Goal: Find specific page/section: Find specific page/section

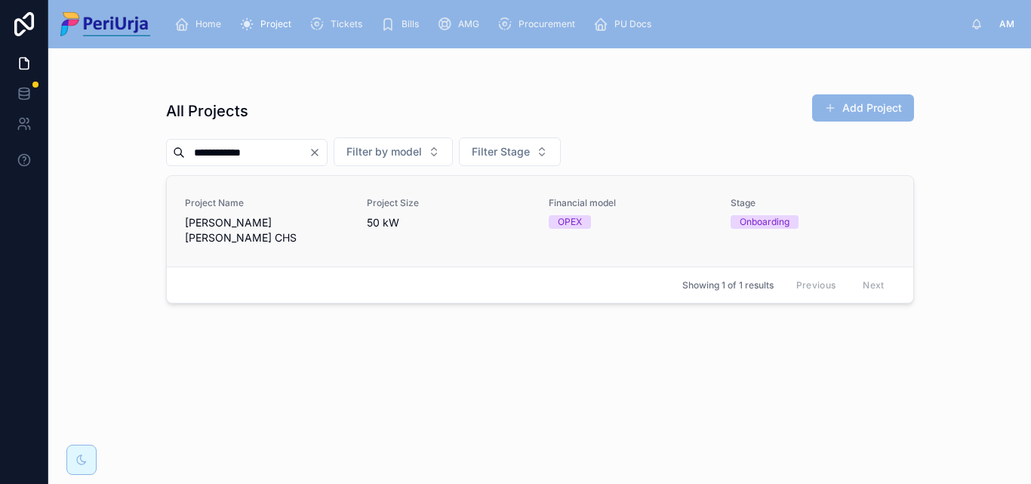
type input "**********"
click at [234, 216] on span "[PERSON_NAME] [PERSON_NAME] CHS" at bounding box center [267, 230] width 164 height 30
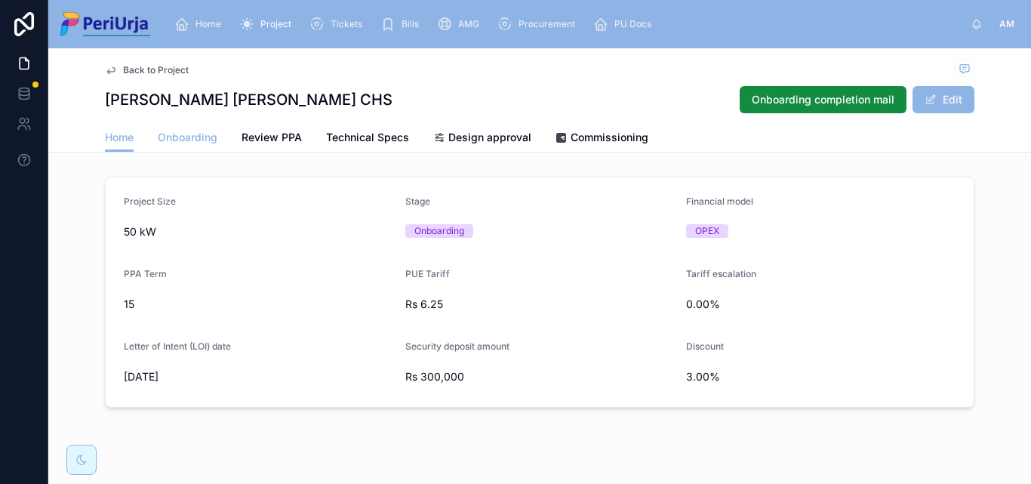
click at [196, 134] on span "Onboarding" at bounding box center [188, 137] width 60 height 15
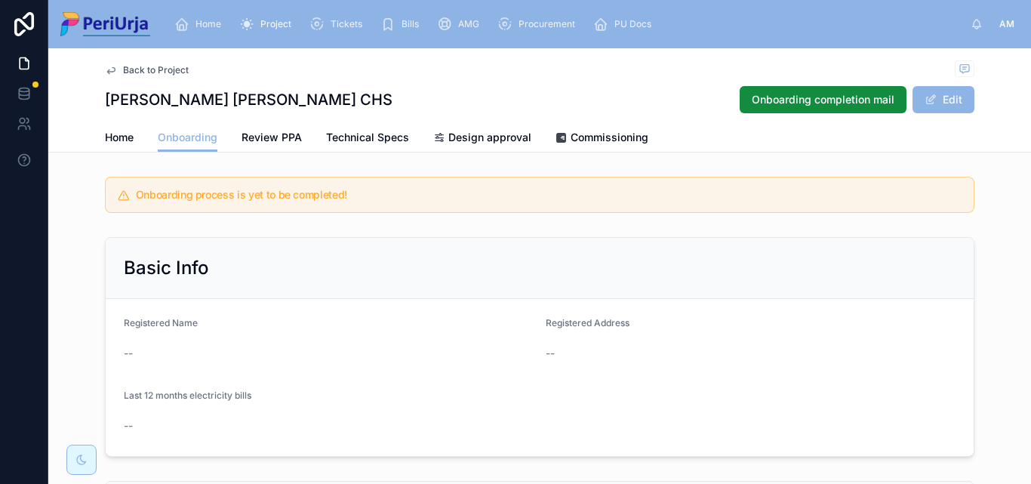
click at [191, 19] on div "Home" at bounding box center [200, 24] width 53 height 24
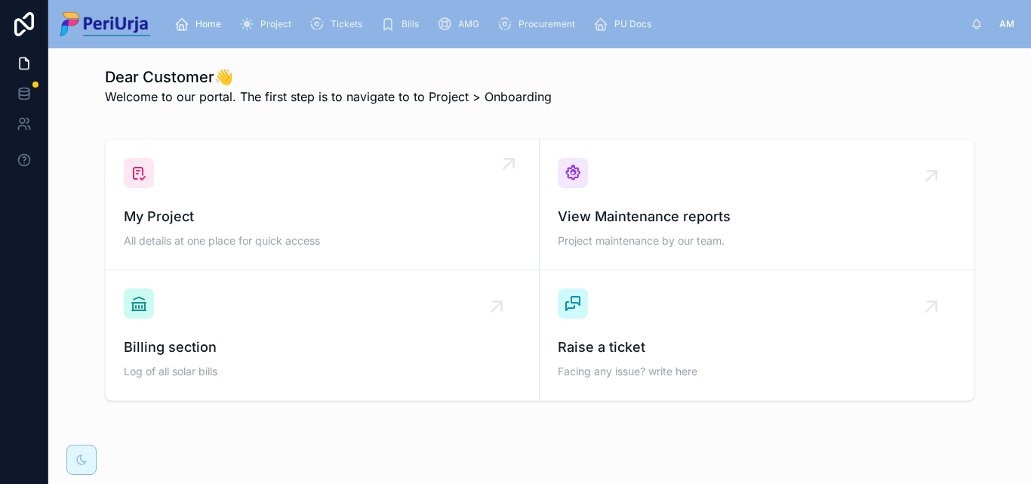
click at [213, 183] on div "My Project All details at one place for quick access" at bounding box center [322, 205] width 397 height 94
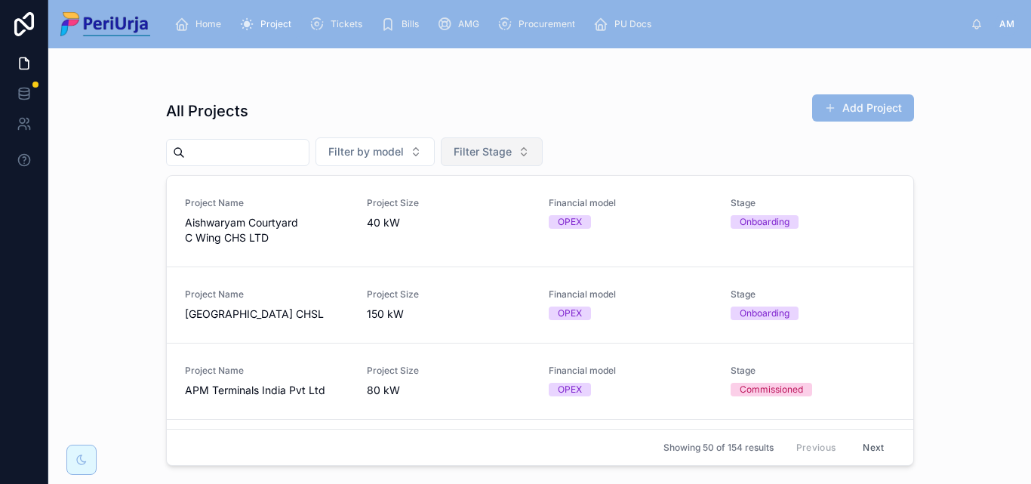
drag, startPoint x: 192, startPoint y: 154, endPoint x: 553, endPoint y: 154, distance: 361.4
click at [197, 154] on input "text" at bounding box center [247, 152] width 124 height 21
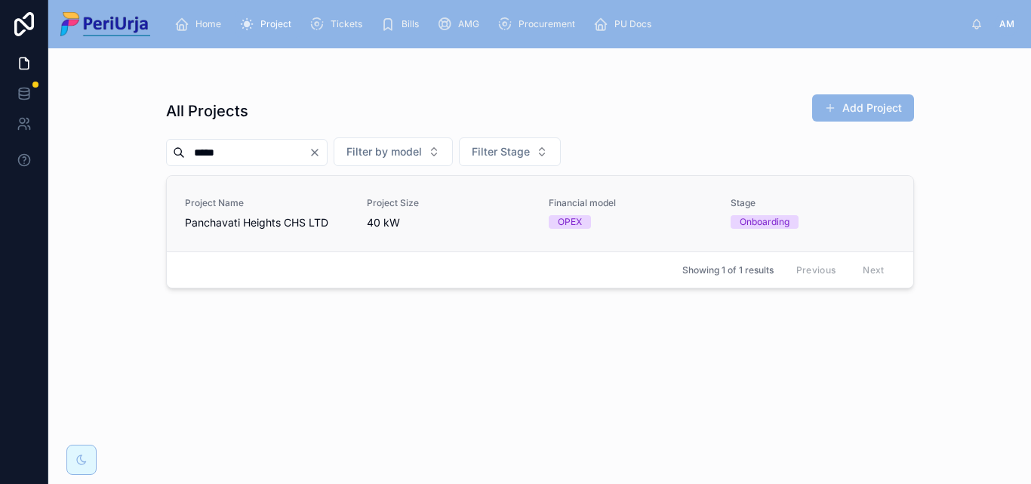
type input "*****"
click at [212, 209] on div "Project Name [GEOGRAPHIC_DATA] CHS LTD" at bounding box center [267, 213] width 164 height 33
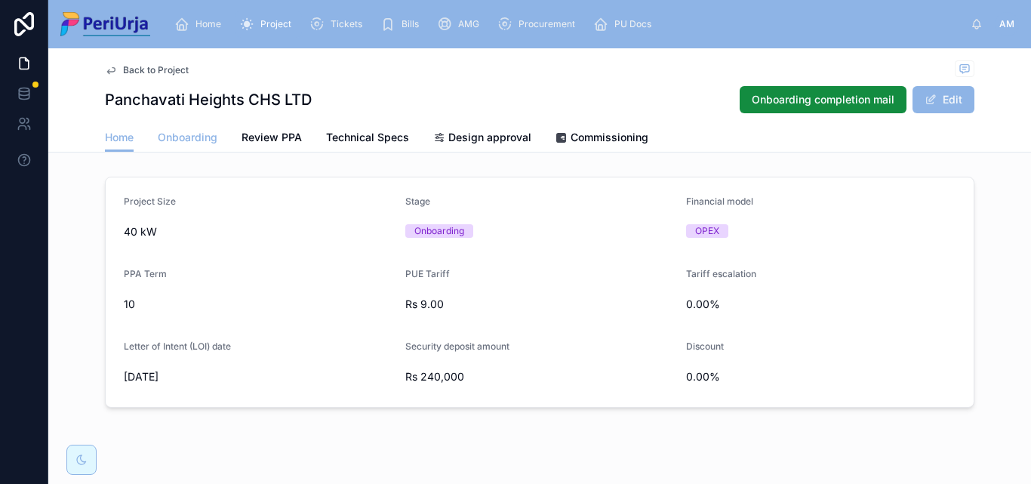
click at [204, 131] on span "Onboarding" at bounding box center [188, 137] width 60 height 15
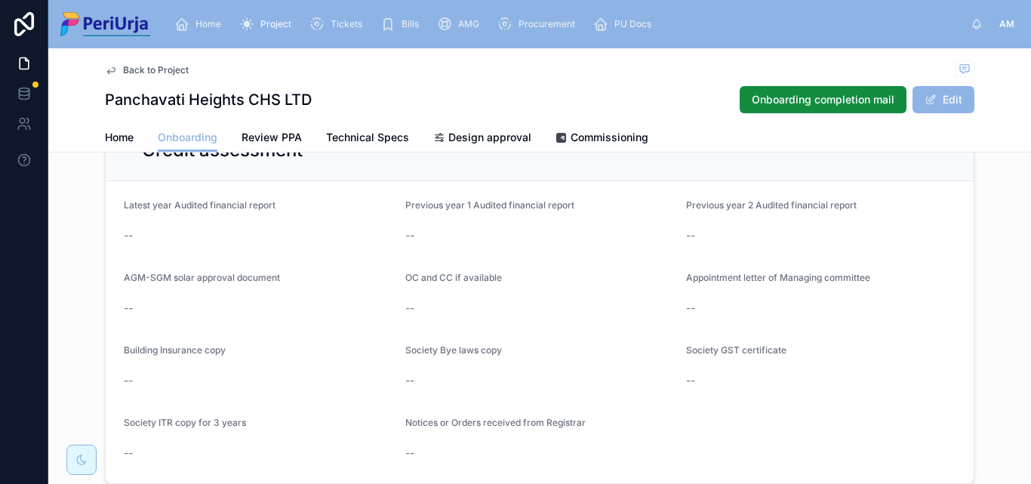
scroll to position [1282, 0]
